Goal: Find contact information: Find contact information

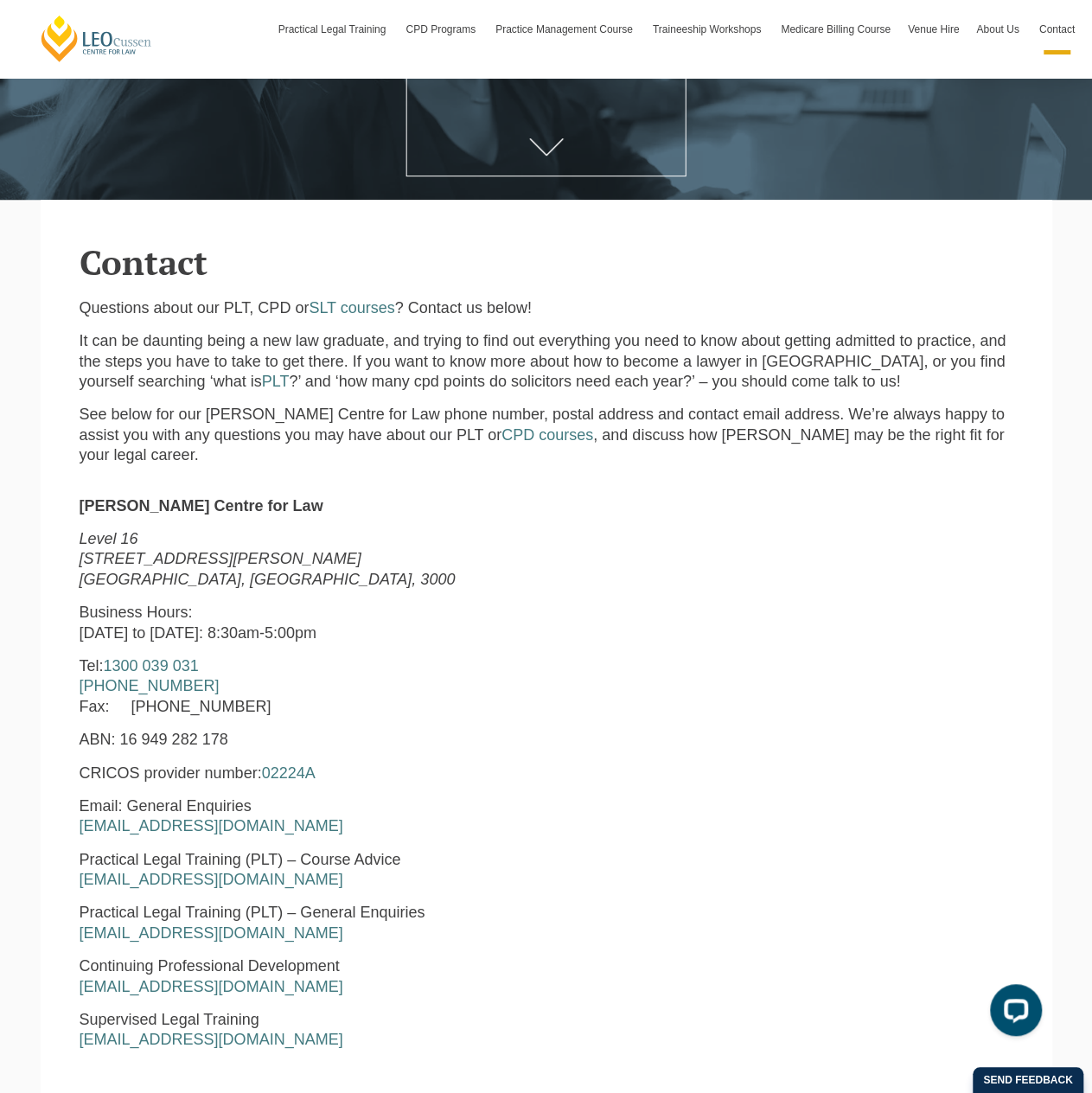
scroll to position [432, 0]
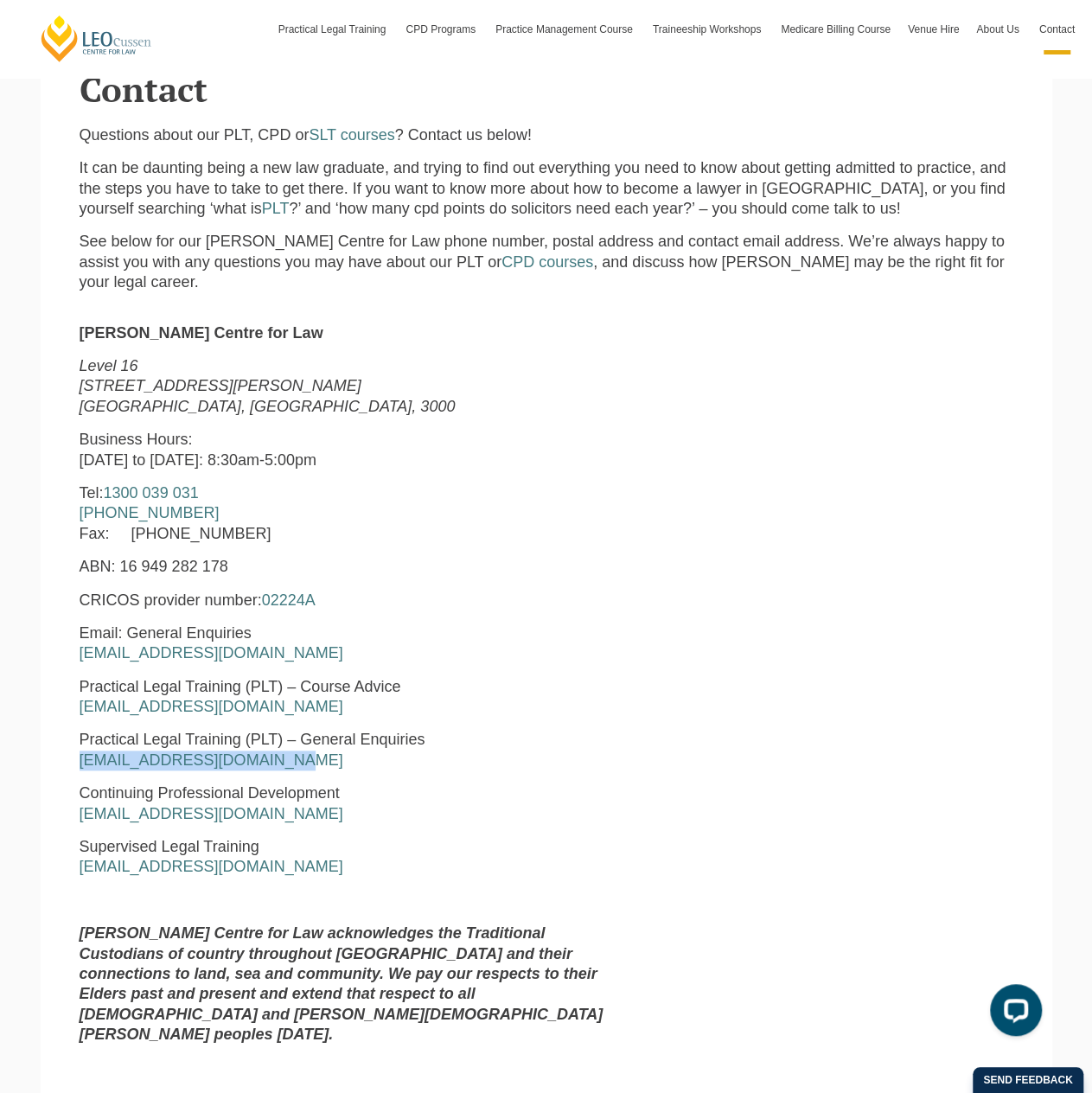
drag, startPoint x: 313, startPoint y: 764, endPoint x: 64, endPoint y: 762, distance: 249.0
click at [64, 762] on section "Leo Cussen Centre for Law Level 16 15 William Street Melbourne, Victoria, 3000 …" at bounding box center [546, 682] width 1012 height 753
copy link "pltadmin@leocussen.edu.au"
